Goal: Consume media (video, audio)

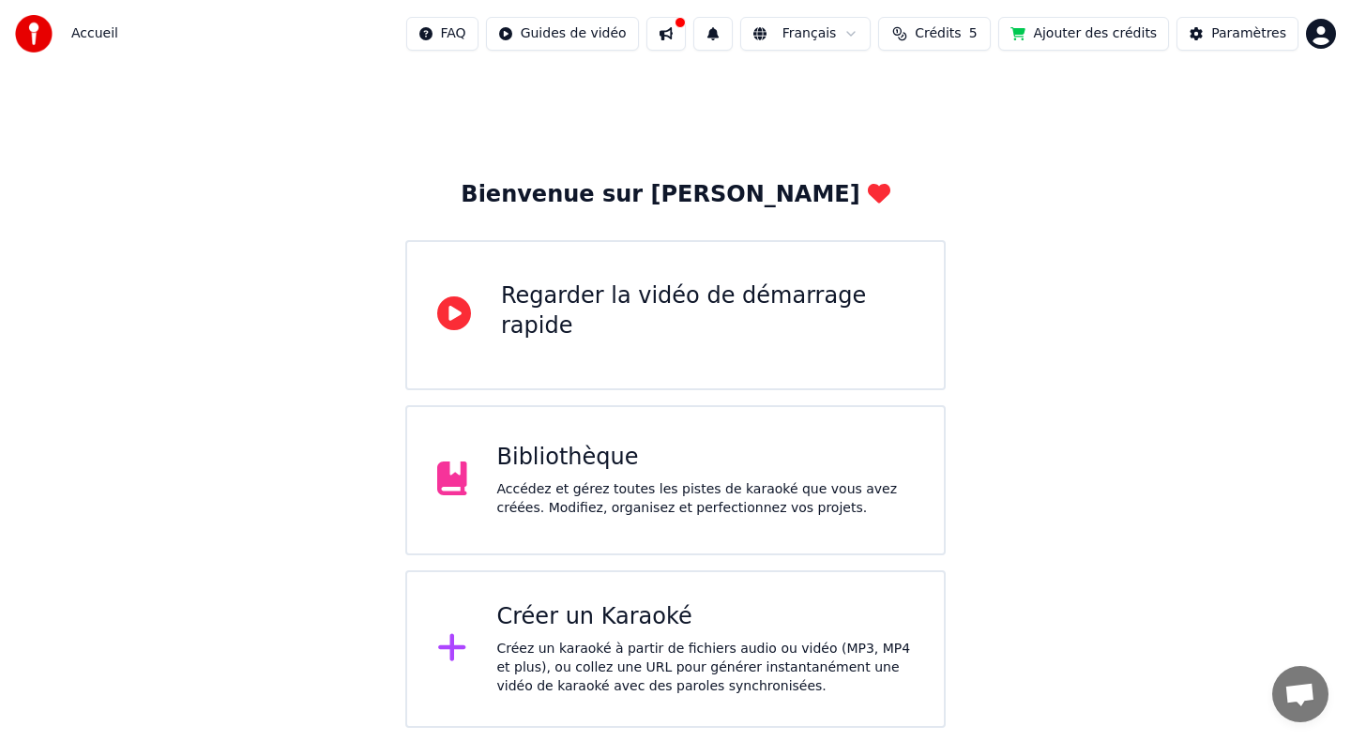
click at [610, 493] on div "Accédez et gérez toutes les pistes de karaoké que vous avez créées. Modifiez, o…" at bounding box center [706, 499] width 418 height 38
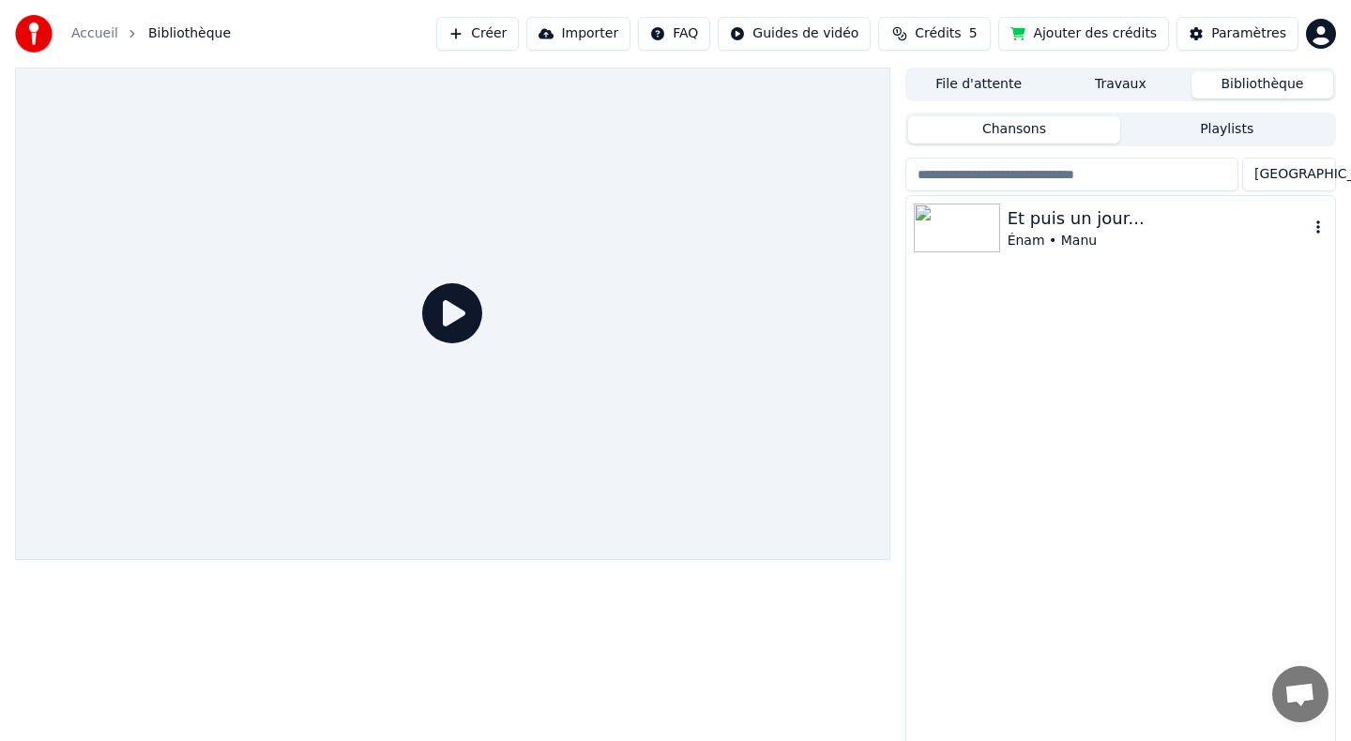
click at [1078, 219] on div "Et puis un jour..." at bounding box center [1158, 218] width 301 height 26
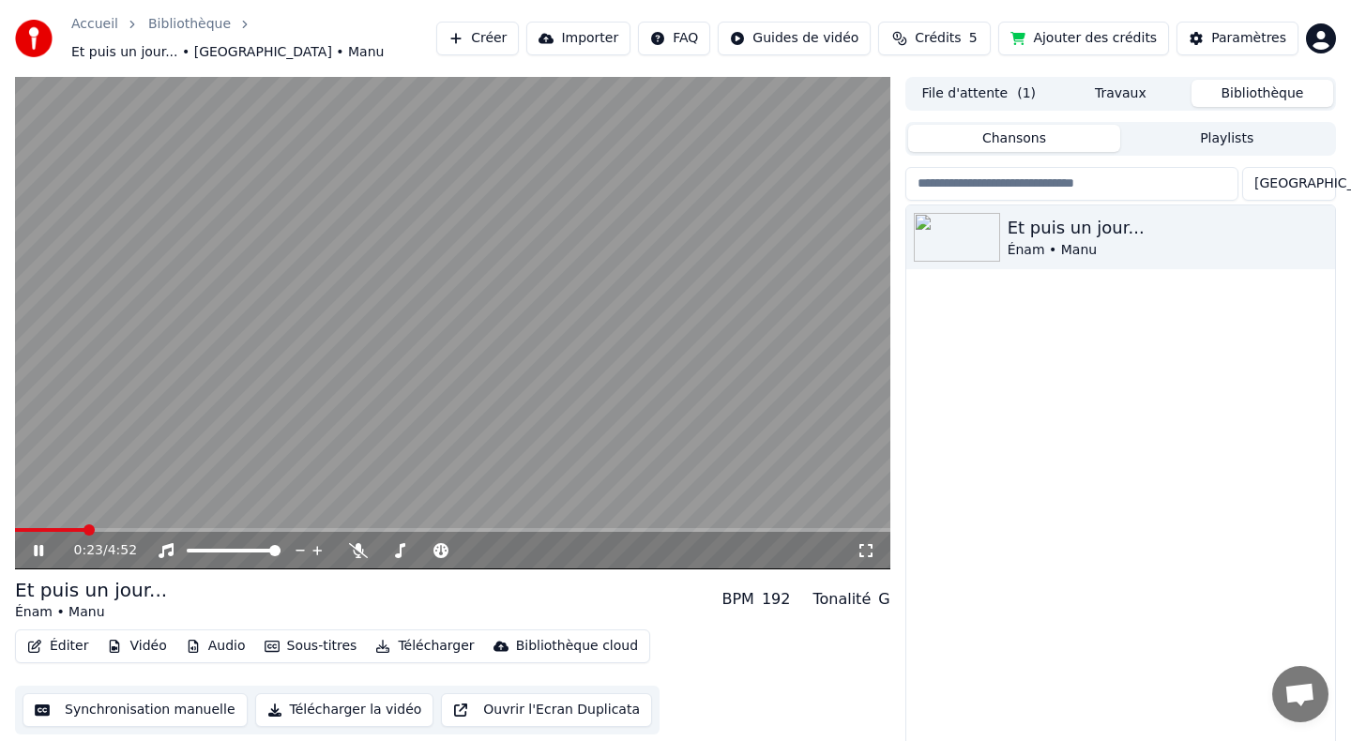
scroll to position [9, 0]
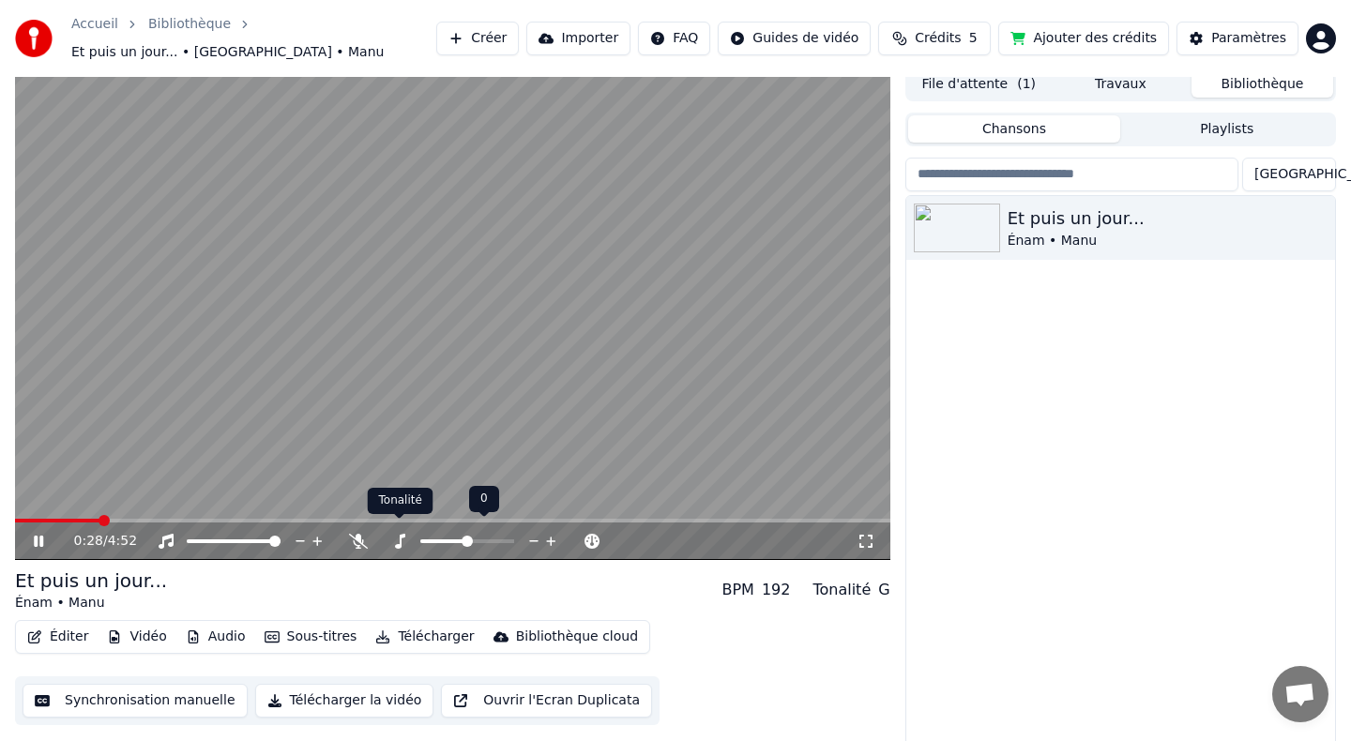
click at [401, 534] on icon at bounding box center [399, 541] width 19 height 15
click at [339, 695] on button "Télécharger la vidéo" at bounding box center [344, 701] width 179 height 34
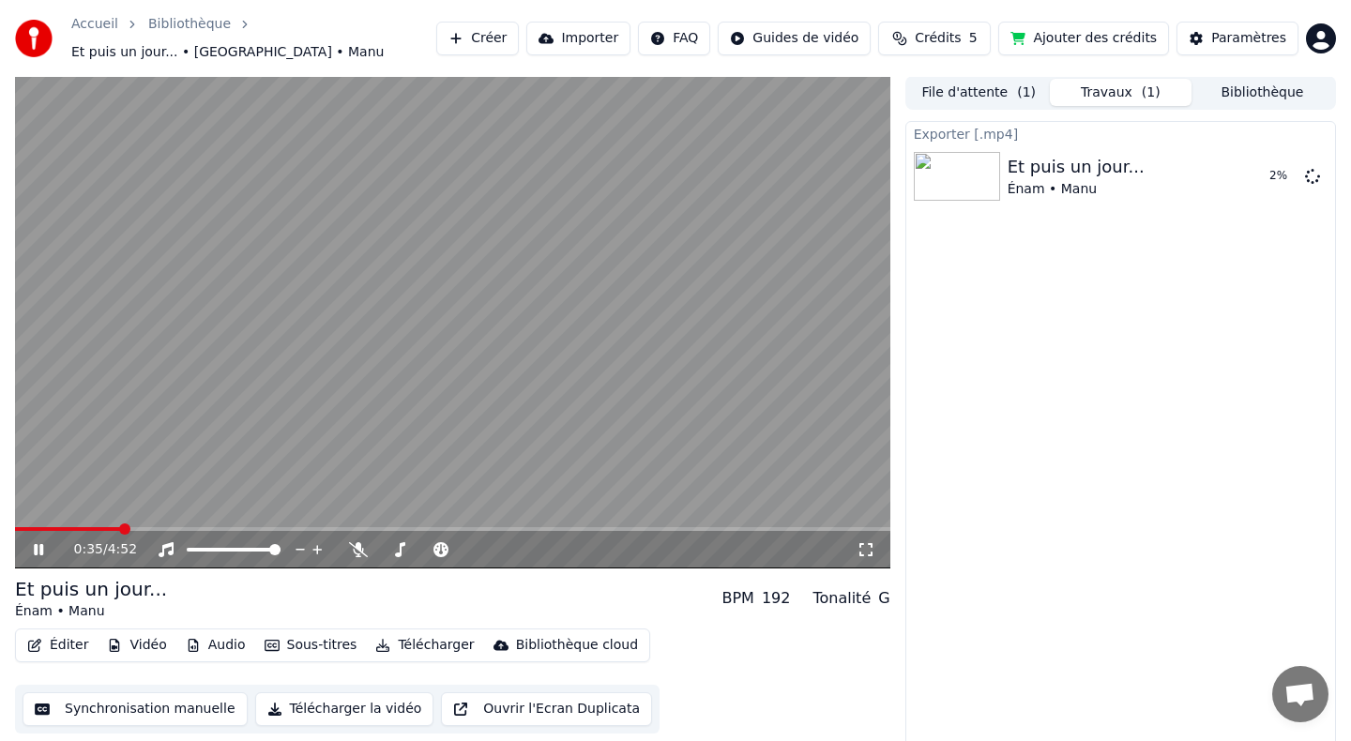
click at [35, 547] on div "0:35 / 4:52" at bounding box center [453, 549] width 860 height 19
click at [38, 542] on icon at bounding box center [52, 549] width 44 height 15
click at [15, 524] on span at bounding box center [20, 529] width 11 height 11
click at [1252, 165] on button "Afficher" at bounding box center [1256, 177] width 83 height 34
